Goal: Transaction & Acquisition: Purchase product/service

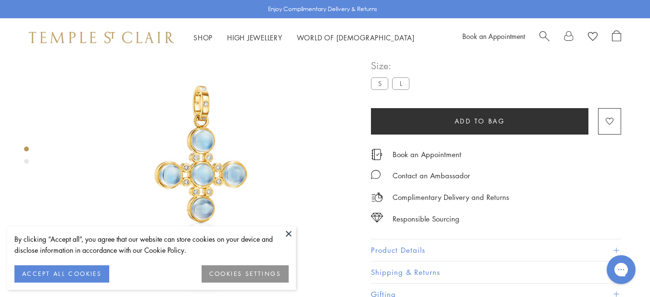
click at [67, 265] on div "By clicking “Accept all”, you agree that our website can store cookies on your …" at bounding box center [151, 250] width 274 height 32
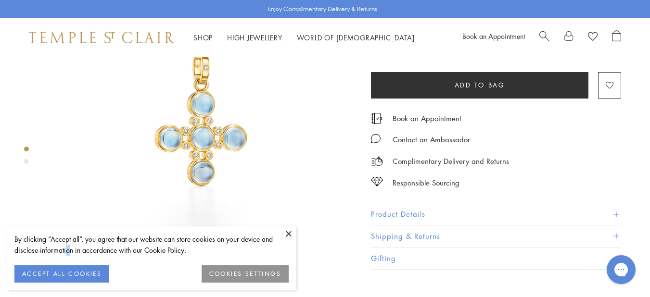
scroll to position [95, 0]
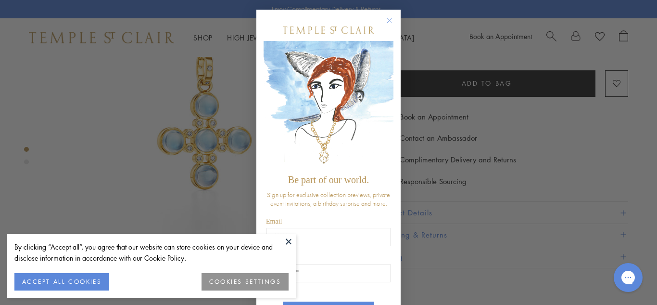
click at [290, 240] on button at bounding box center [289, 241] width 14 height 14
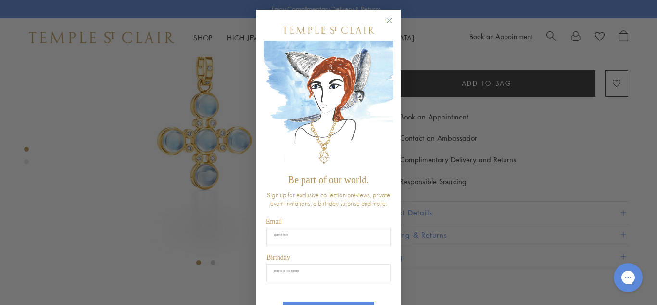
click at [384, 21] on circle "Close dialog" at bounding box center [390, 21] width 12 height 12
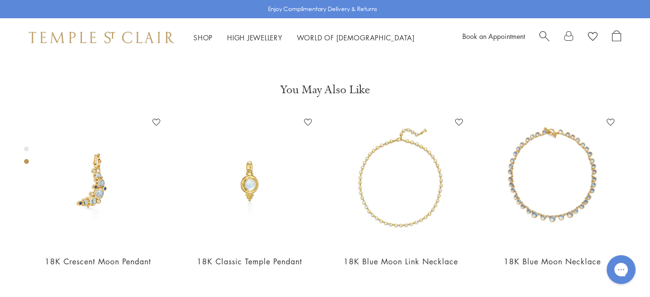
scroll to position [340, 0]
